Goal: Task Accomplishment & Management: Manage account settings

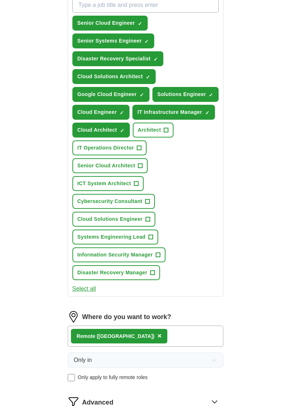
scroll to position [382, 0]
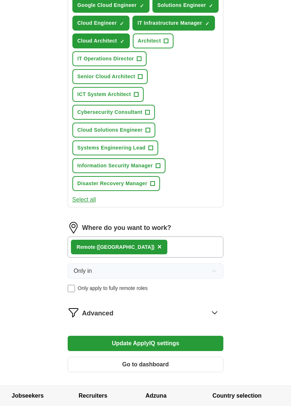
click at [257, 202] on div "ApplyIQ Let ApplyIQ do the hard work of searching and applying for jobs. Just t…" at bounding box center [146, 13] width 280 height 746
click at [205, 336] on button "Update ApplyIQ settings" at bounding box center [146, 343] width 156 height 15
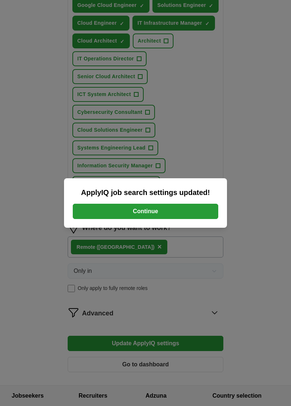
click at [205, 219] on button "Continue" at bounding box center [146, 211] width 146 height 15
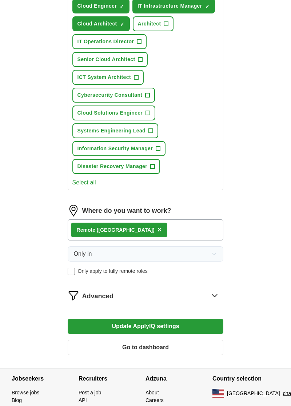
scroll to position [414, 0]
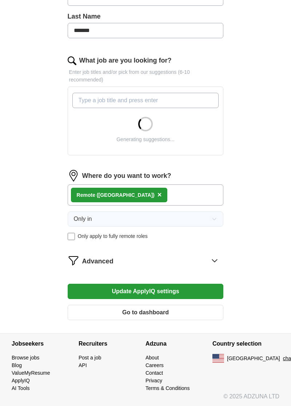
scroll to position [198, 0]
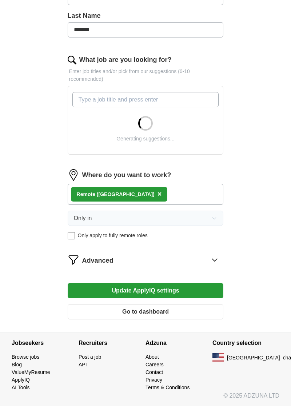
click at [215, 260] on icon at bounding box center [215, 260] width 12 height 12
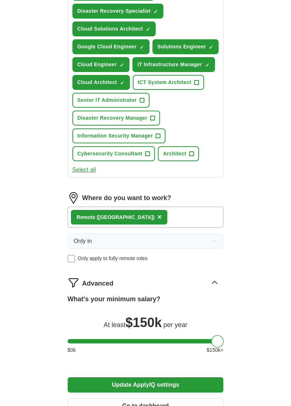
scroll to position [400, 0]
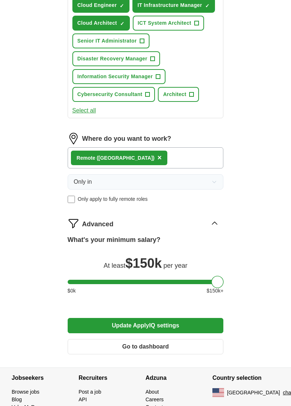
click at [210, 327] on button "Update ApplyIQ settings" at bounding box center [146, 325] width 156 height 15
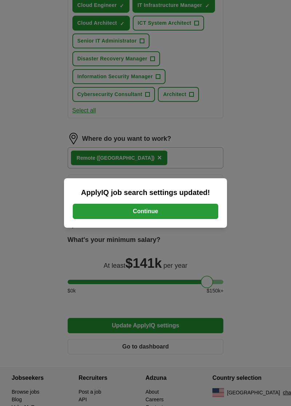
click at [212, 219] on button "Continue" at bounding box center [146, 211] width 146 height 15
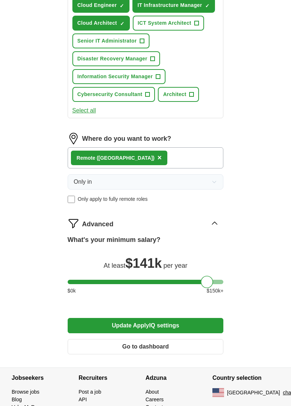
scroll to position [432, 0]
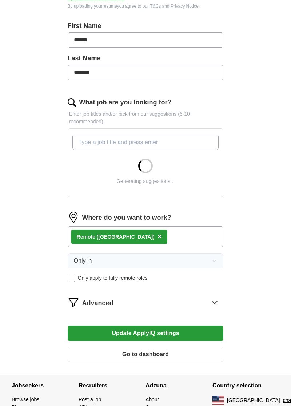
scroll to position [164, 0]
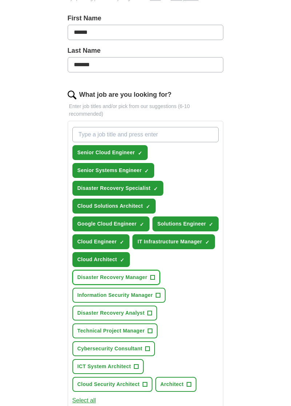
click at [147, 274] on span "Disaster Recovery Manager" at bounding box center [113, 278] width 70 height 8
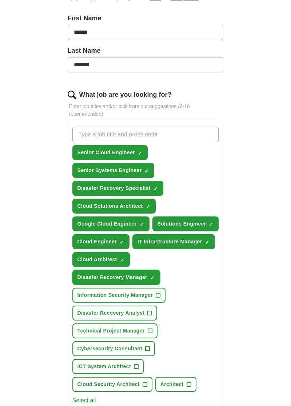
click at [147, 274] on span "Disaster Recovery Manager" at bounding box center [113, 278] width 70 height 8
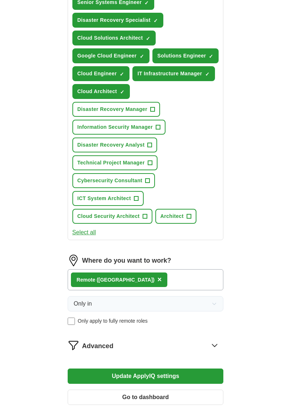
click at [16, 129] on div "ApplyIQ Let ApplyIQ do the hard work of searching and applying for jobs. Just t…" at bounding box center [146, 54] width 280 height 728
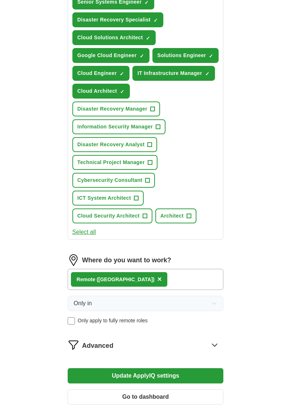
scroll to position [365, 0]
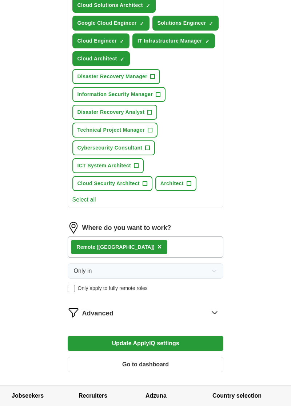
click at [198, 336] on button "Update ApplyIQ settings" at bounding box center [146, 343] width 156 height 15
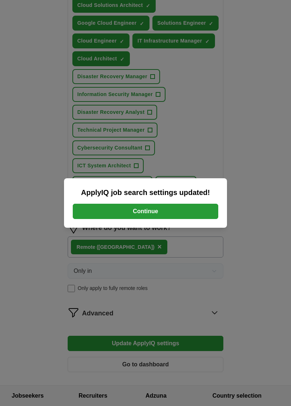
click at [91, 219] on button "Continue" at bounding box center [146, 211] width 146 height 15
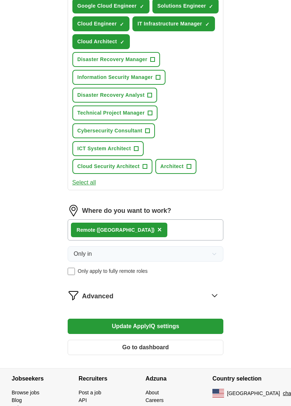
scroll to position [396, 0]
